Goal: Check status: Check status

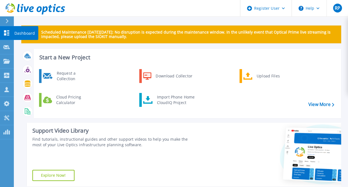
click at [8, 26] on link "Dashboard Dashboard" at bounding box center [7, 33] width 14 height 14
click at [7, 22] on icon at bounding box center [7, 21] width 3 height 4
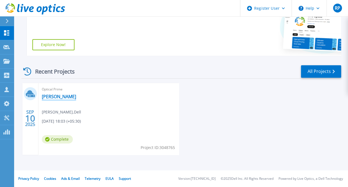
click at [60, 96] on link "[PERSON_NAME]" at bounding box center [59, 97] width 34 height 6
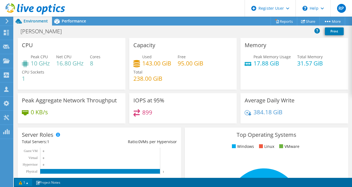
click at [15, 183] on link "1" at bounding box center [23, 182] width 17 height 7
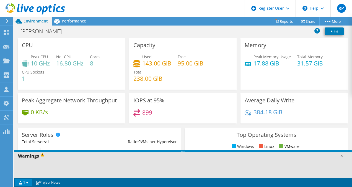
drag, startPoint x: 182, startPoint y: 122, endPoint x: 163, endPoint y: 193, distance: 73.1
click at [163, 186] on html "RP Dell User [PERSON_NAME] [PERSON_NAME][EMAIL_ADDRESS][DOMAIN_NAME] Dell My Pr…" at bounding box center [176, 93] width 352 height 187
click at [25, 184] on link "1" at bounding box center [23, 182] width 17 height 7
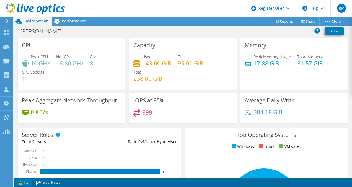
click at [24, 184] on link "1" at bounding box center [23, 182] width 17 height 7
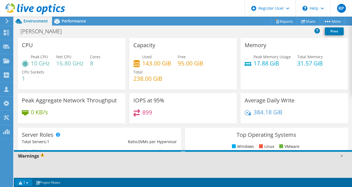
click at [24, 179] on link "1" at bounding box center [23, 182] width 17 height 7
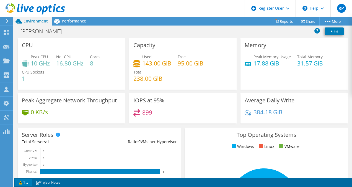
click at [24, 179] on link "1" at bounding box center [23, 182] width 17 height 7
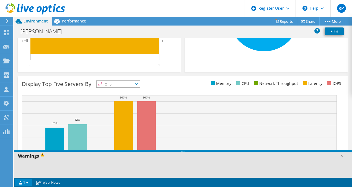
scroll to position [198, 0]
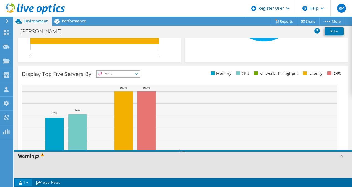
click at [338, 156] on div "Warnings" at bounding box center [183, 155] width 338 height 8
click at [341, 157] on link at bounding box center [342, 156] width 6 height 6
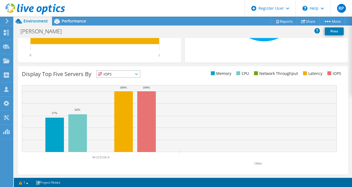
scroll to position [0, 0]
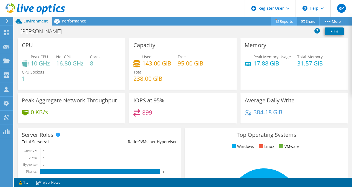
click at [278, 21] on link "Reports" at bounding box center [284, 21] width 27 height 9
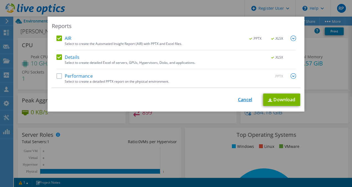
click at [239, 98] on link "Cancel" at bounding box center [245, 99] width 14 height 5
